Goal: Communication & Community: Answer question/provide support

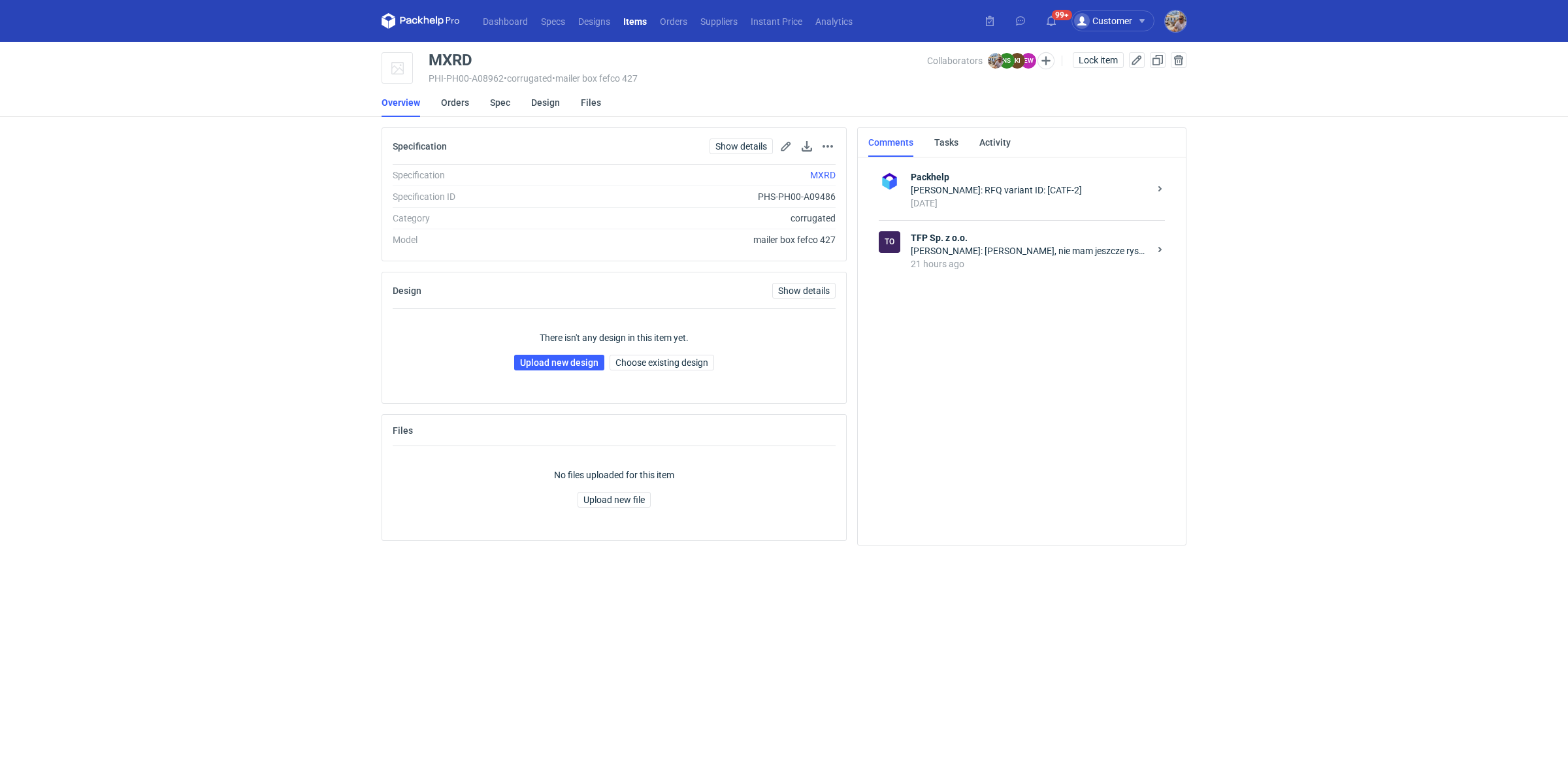
click at [1012, 247] on div "Natalia Stępak: Panie Michale, nie mam jeszcze rysunków dla Pana ale przypomnia…" at bounding box center [1030, 250] width 238 height 13
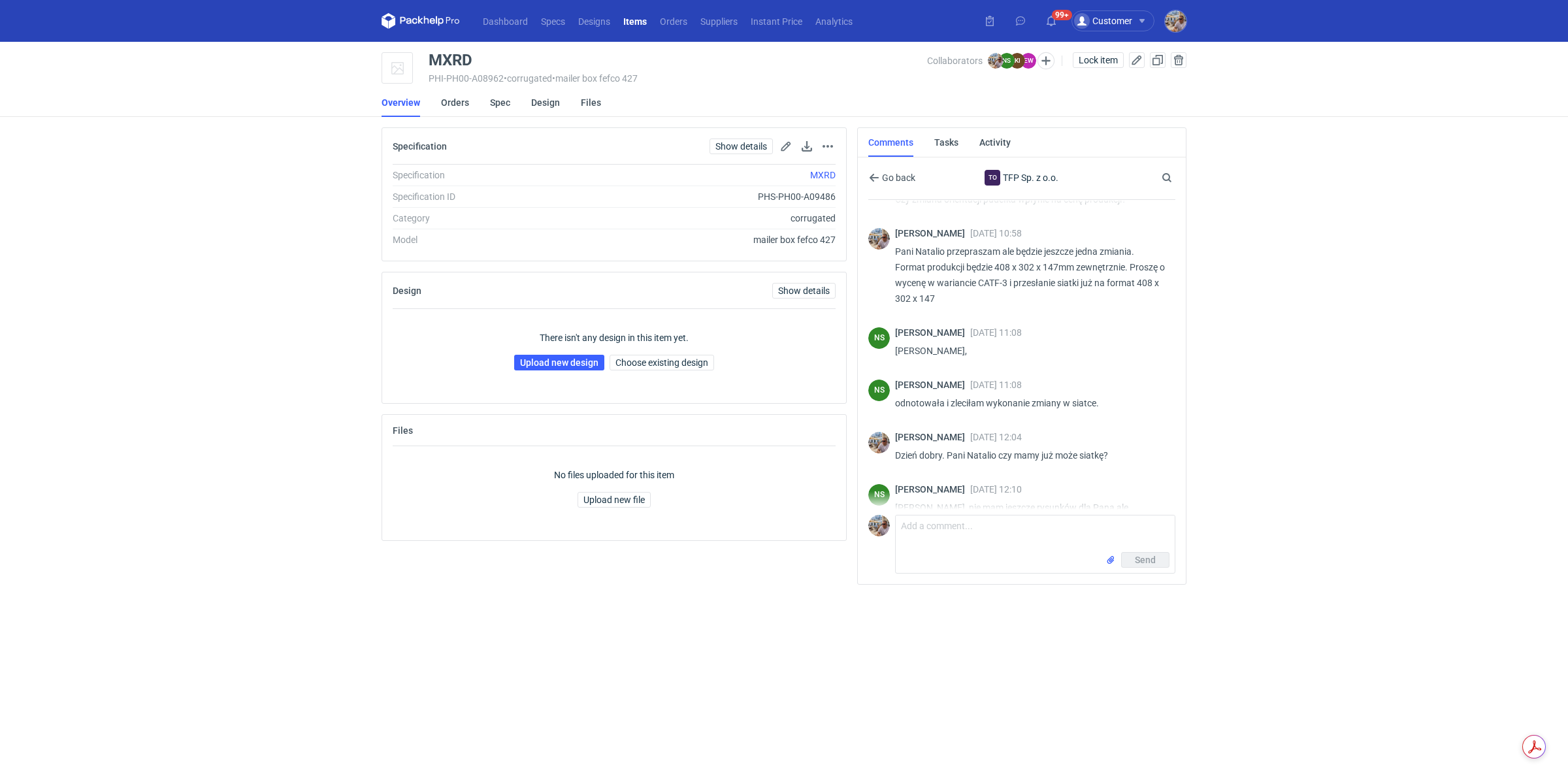
scroll to position [1161, 0]
click at [999, 530] on textarea "Comment message" at bounding box center [1034, 534] width 279 height 37
type textarea "Dzień dobry. Pani Natalio potrzebujemy pilnie siatki na nowe wymiary"
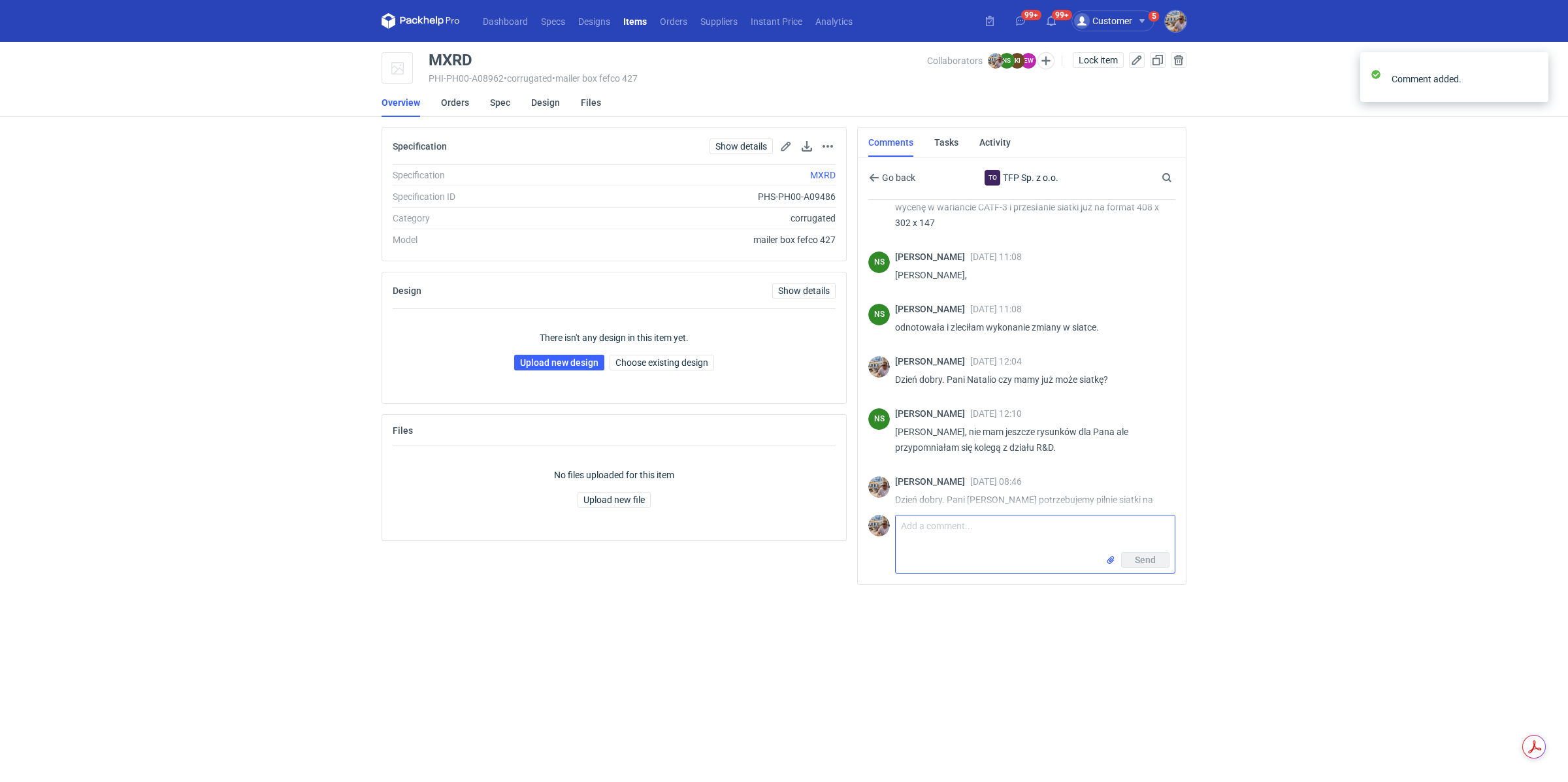
scroll to position [1229, 0]
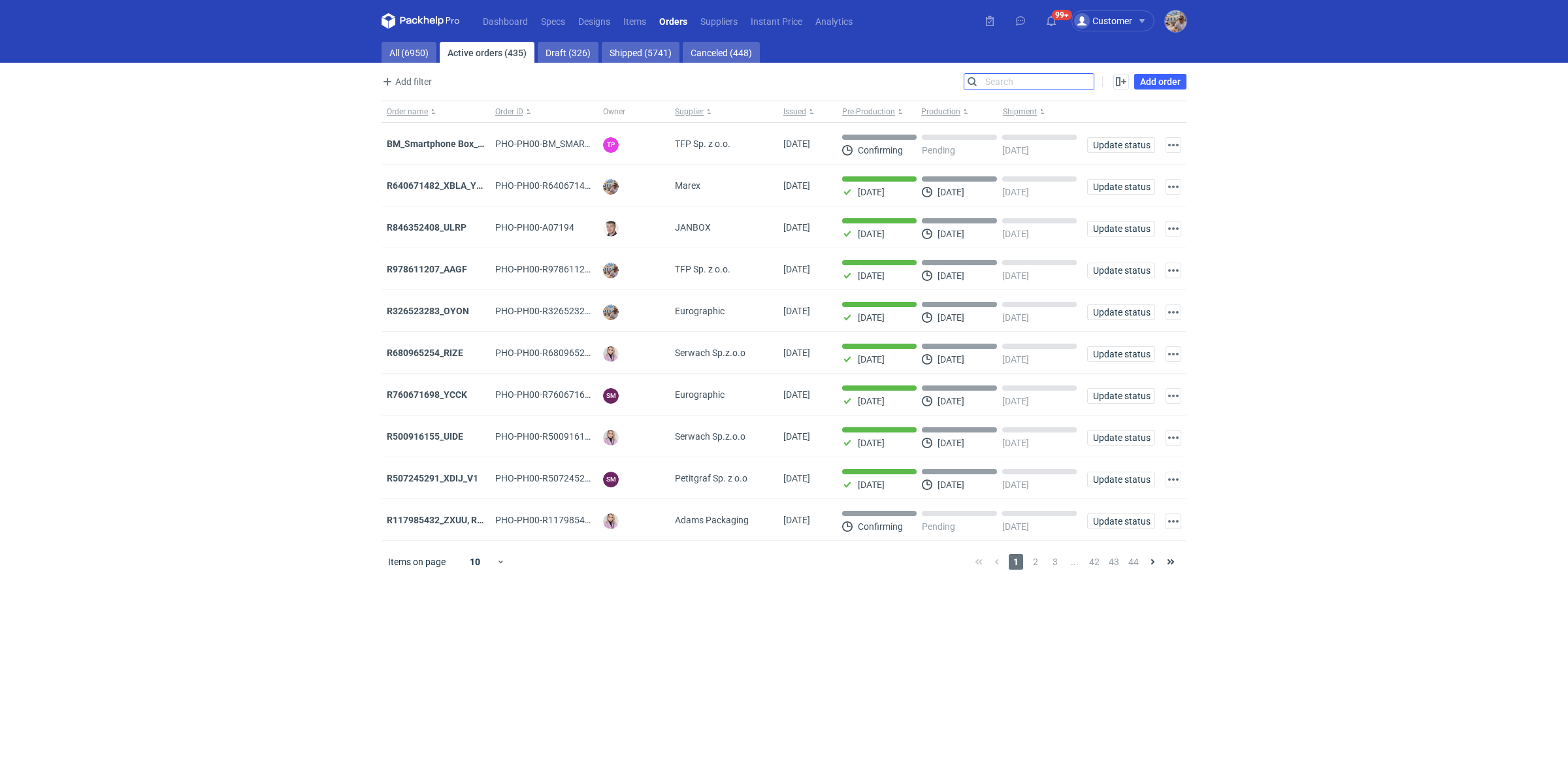
click at [1090, 79] on input "Search" at bounding box center [1028, 82] width 129 height 16
click at [430, 65] on main "All (6950) Active orders (435) Draft (326) Shipped (5741) Canceled (448) Add fi…" at bounding box center [784, 412] width 815 height 741
click at [419, 57] on link "All (6950)" at bounding box center [409, 52] width 55 height 21
click at [1083, 83] on input "Search" at bounding box center [1028, 82] width 129 height 16
paste input "KGTG"
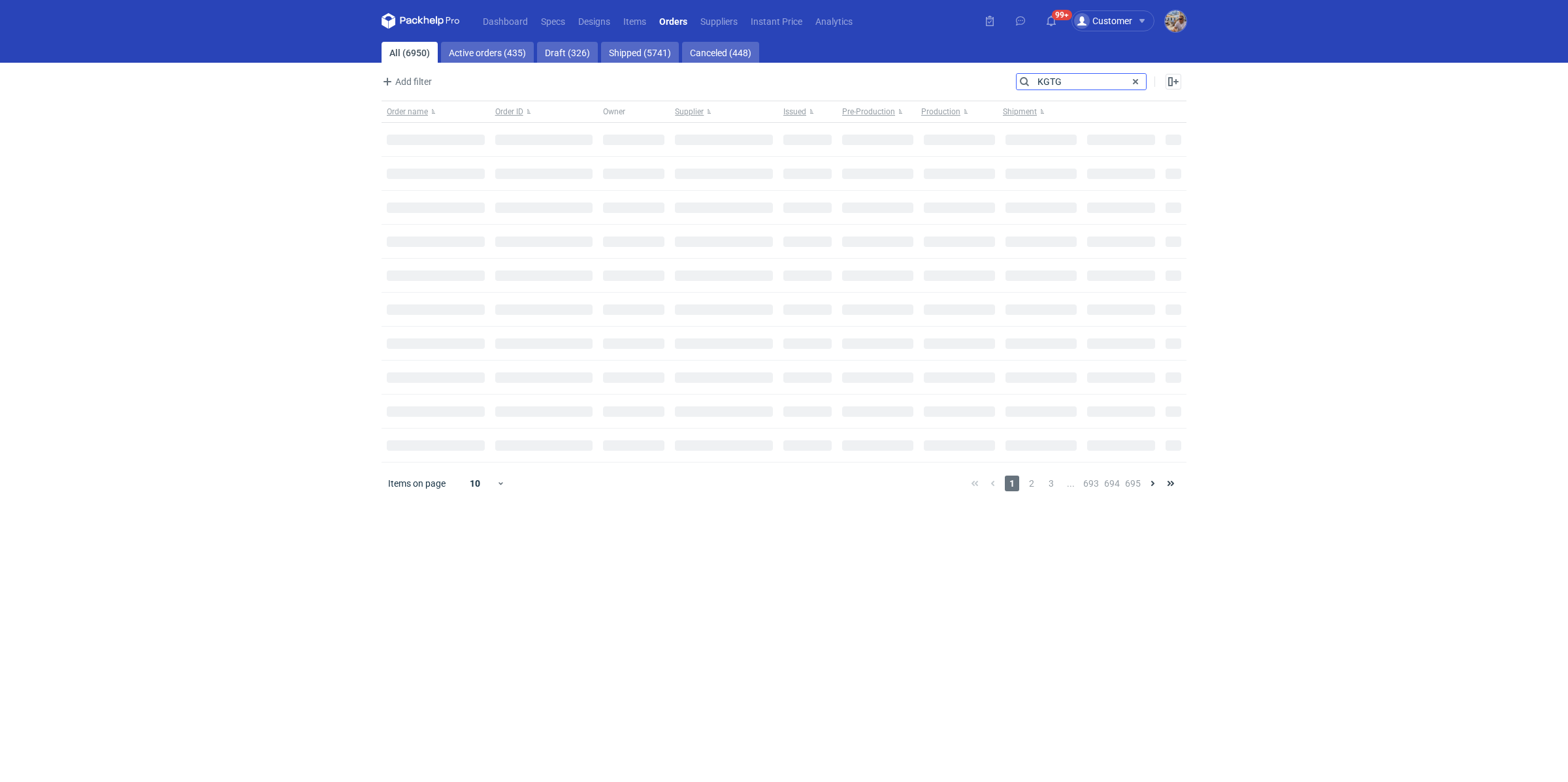
type input "KGTG"
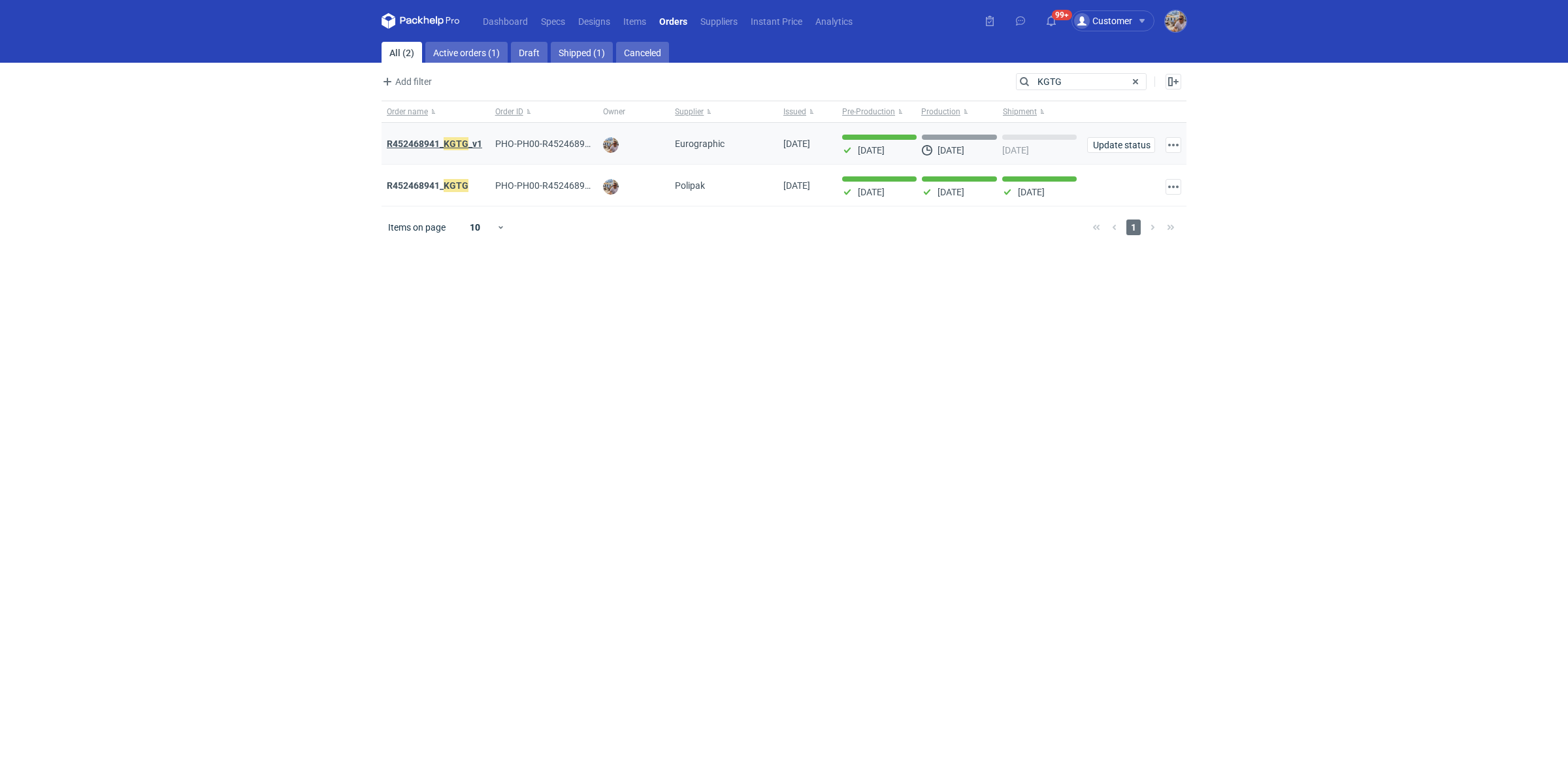
click at [459, 144] on em "KGTG" at bounding box center [456, 144] width 25 height 15
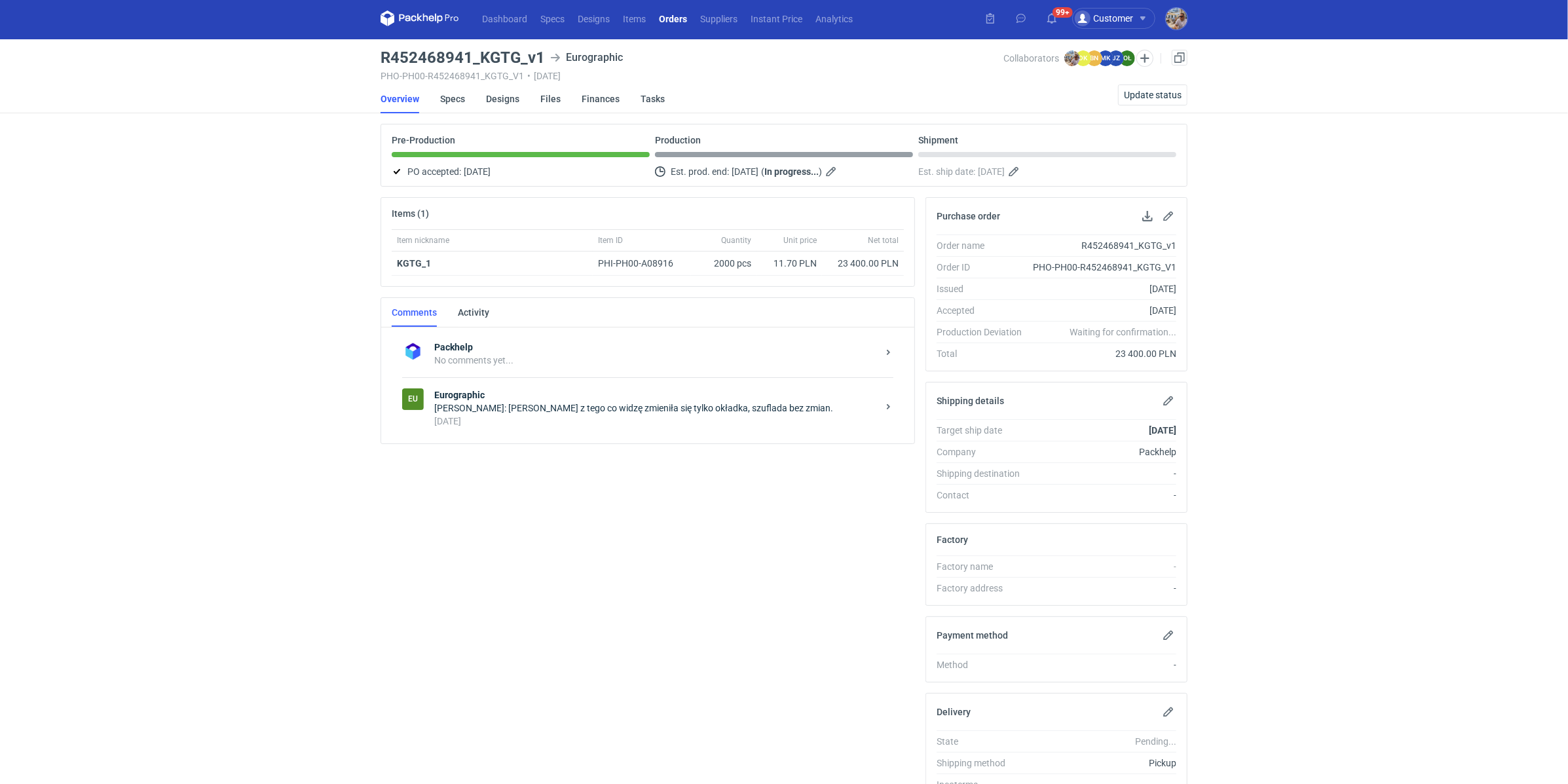
scroll to position [3, 0]
click at [555, 420] on div "[DATE]" at bounding box center [655, 420] width 443 height 13
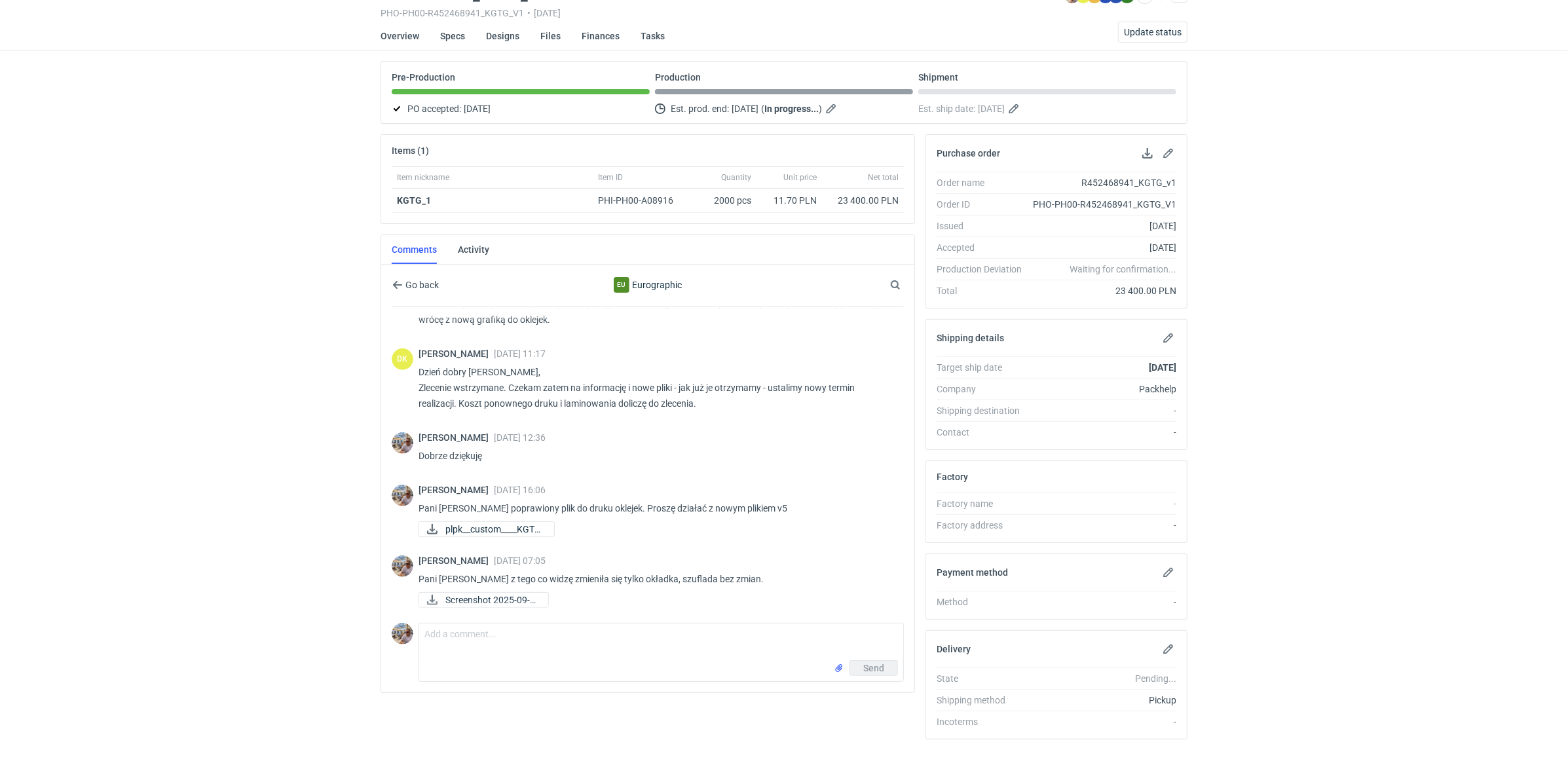
scroll to position [66, 0]
click at [542, 633] on textarea "Comment message" at bounding box center [661, 642] width 484 height 37
type textarea "Dzień dobry. Pani [PERSON_NAME] proszę o potwierdzenie terminu realizacji z now…"
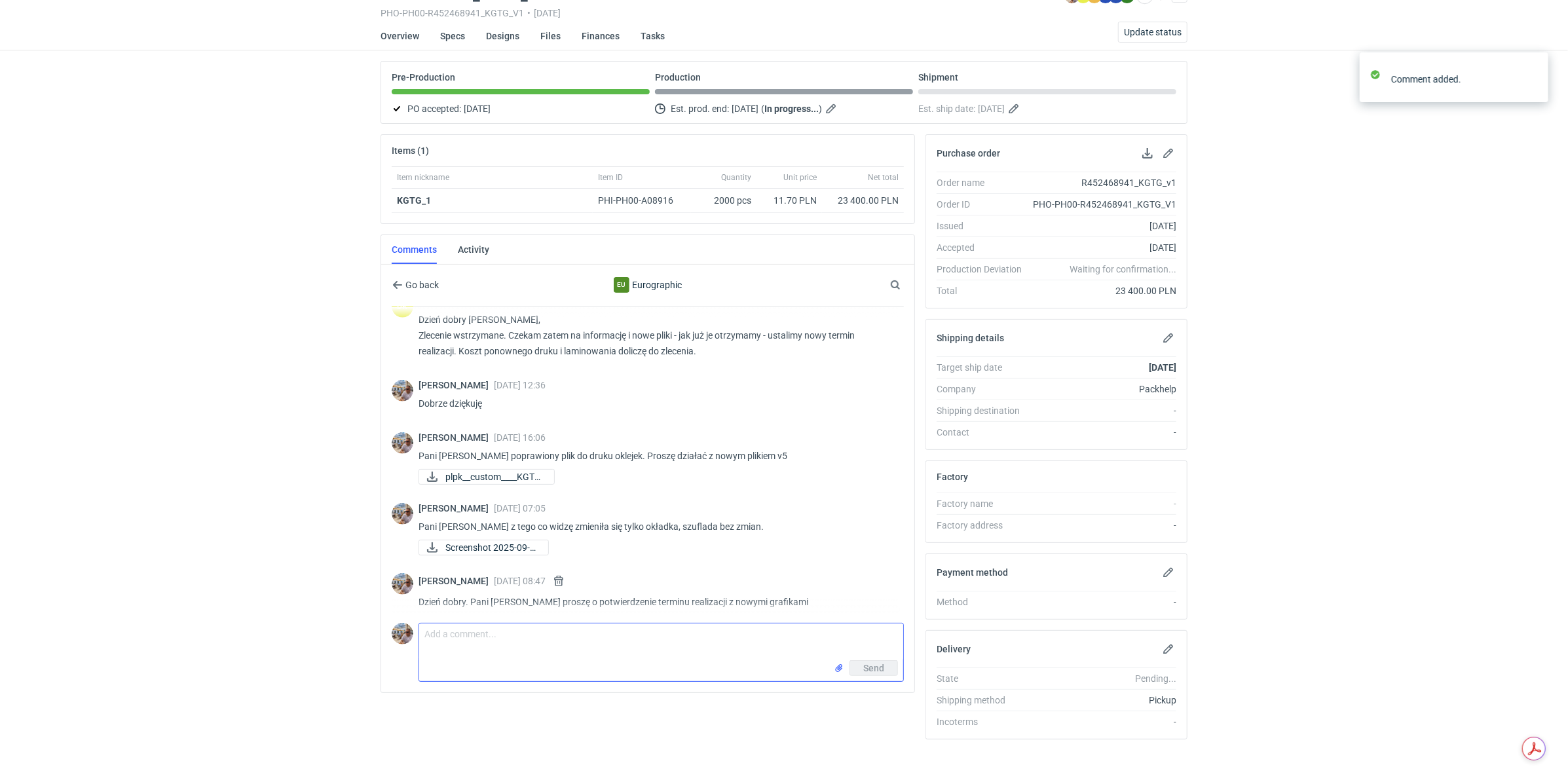
scroll to position [798, 0]
